Goal: Navigation & Orientation: Go to known website

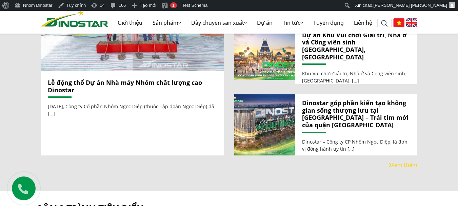
click at [410, 22] on img at bounding box center [412, 22] width 11 height 9
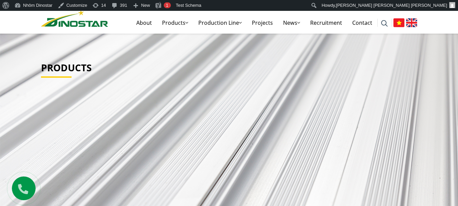
scroll to position [238, 0]
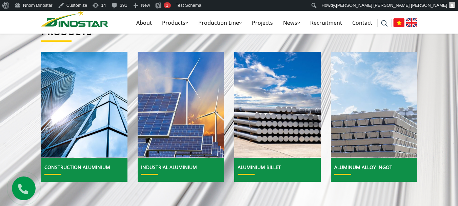
click at [396, 24] on img at bounding box center [399, 22] width 11 height 9
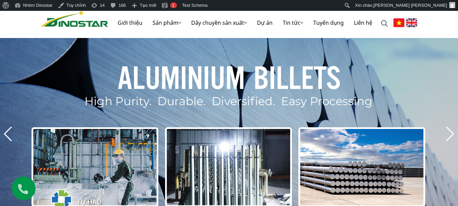
click at [408, 21] on img at bounding box center [412, 22] width 11 height 9
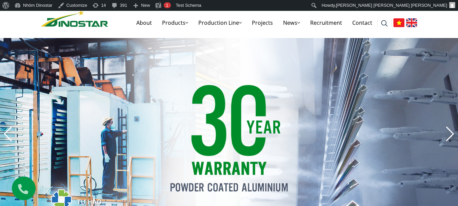
click at [92, 24] on img at bounding box center [74, 18] width 67 height 17
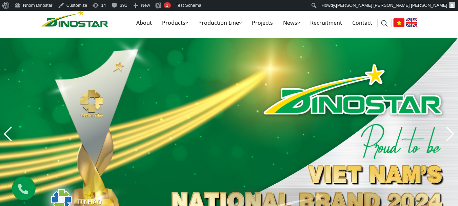
click at [396, 20] on img at bounding box center [399, 22] width 11 height 9
